Goal: Book appointment/travel/reservation

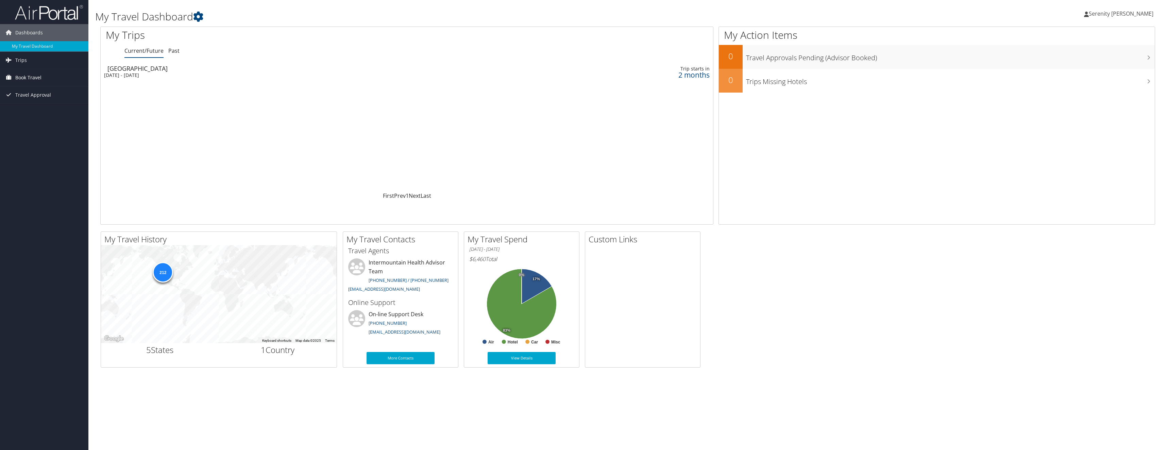
click at [27, 80] on span "Book Travel" at bounding box center [28, 77] width 26 height 17
click at [28, 111] on link "Book/Manage Online Trips" at bounding box center [44, 111] width 88 height 10
